Goal: Information Seeking & Learning: Learn about a topic

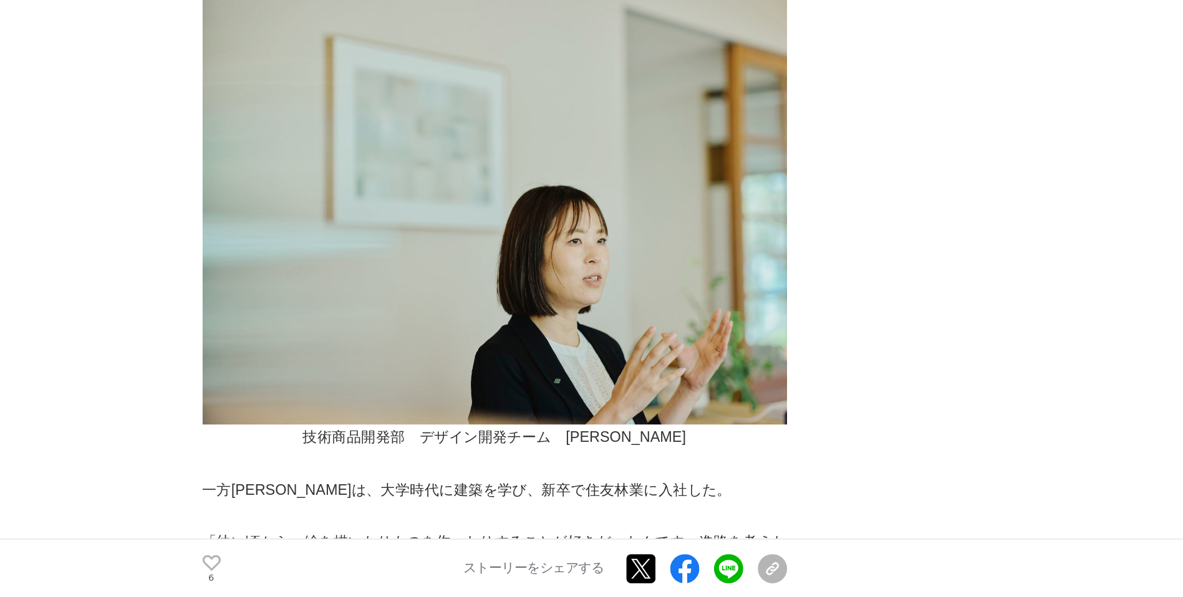
scroll to position [1314, 0]
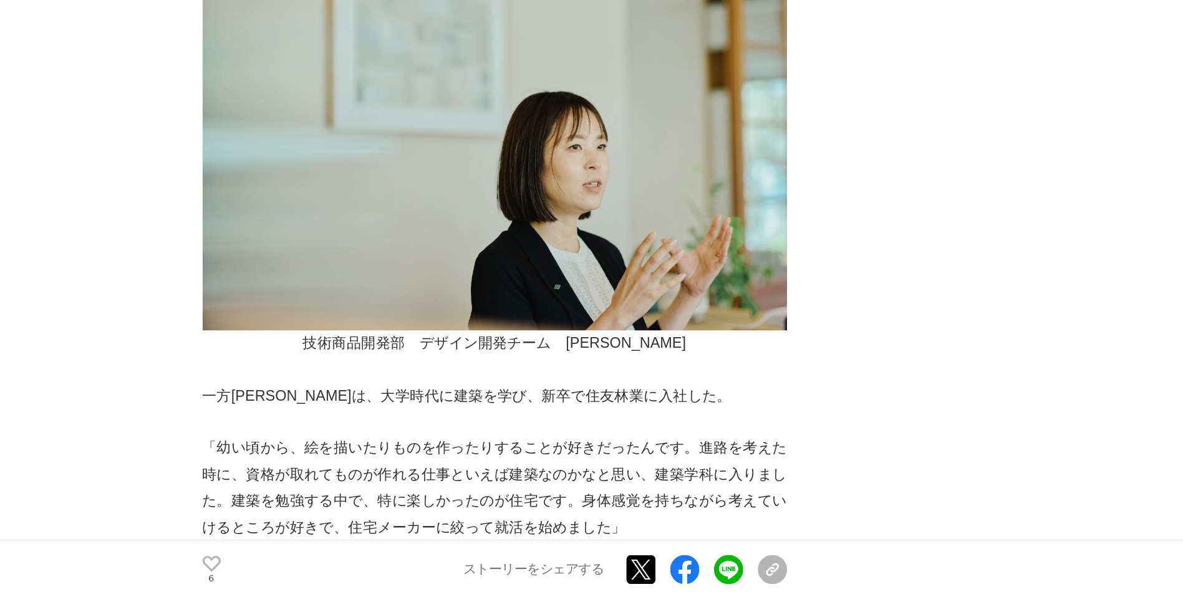
click at [451, 374] on img at bounding box center [460, 264] width 399 height 299
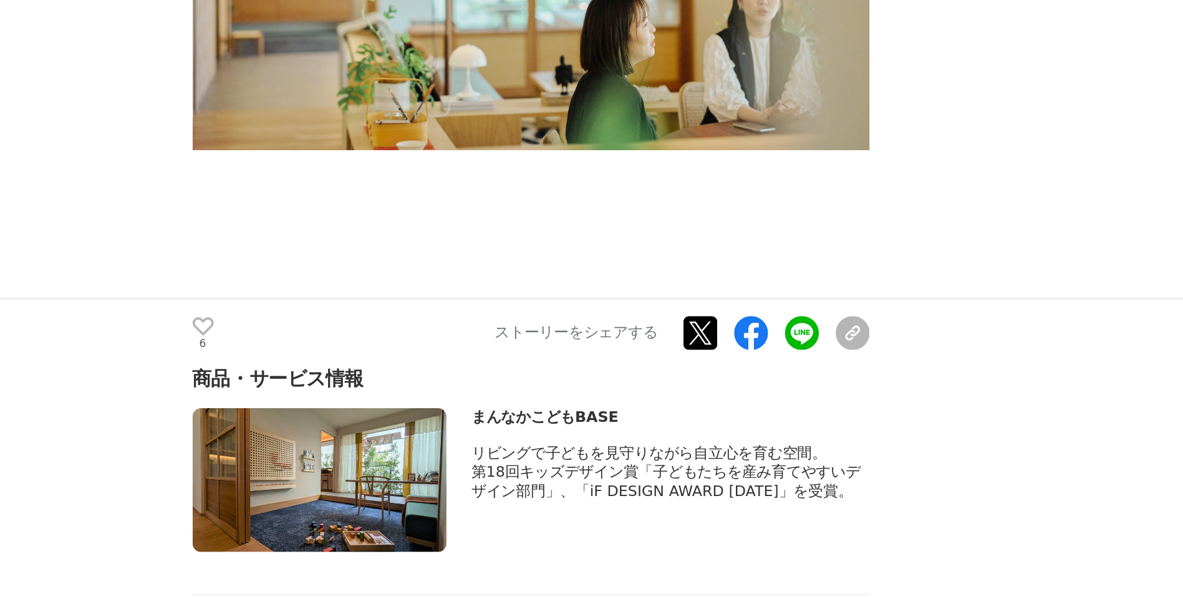
scroll to position [6250, 0]
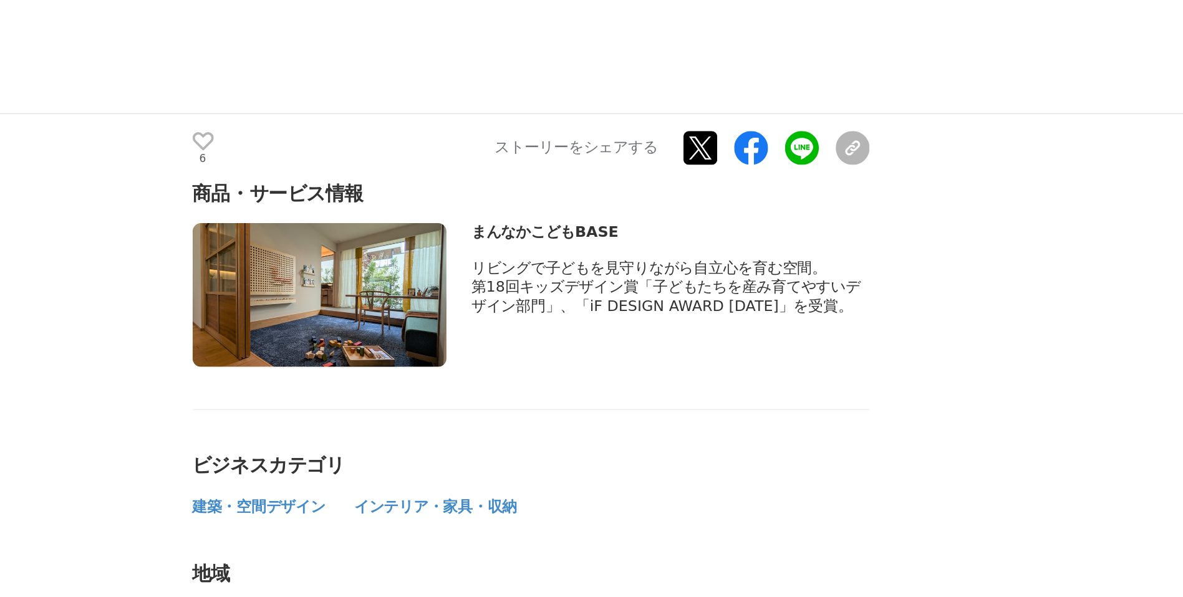
click at [395, 377] on img at bounding box center [336, 419] width 150 height 85
